Goal: Task Accomplishment & Management: Complete application form

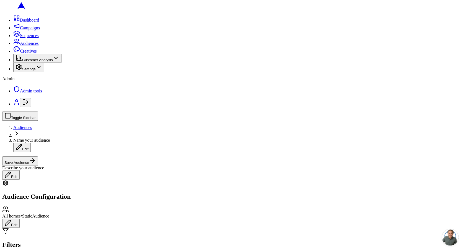
type input "19019, 19092, 19093, 19099, 19101, 19102"
click at [78, 174] on div "Selected ( 6 ) Clear all" at bounding box center [59, 172] width 56 height 11
